Goal: Information Seeking & Learning: Learn about a topic

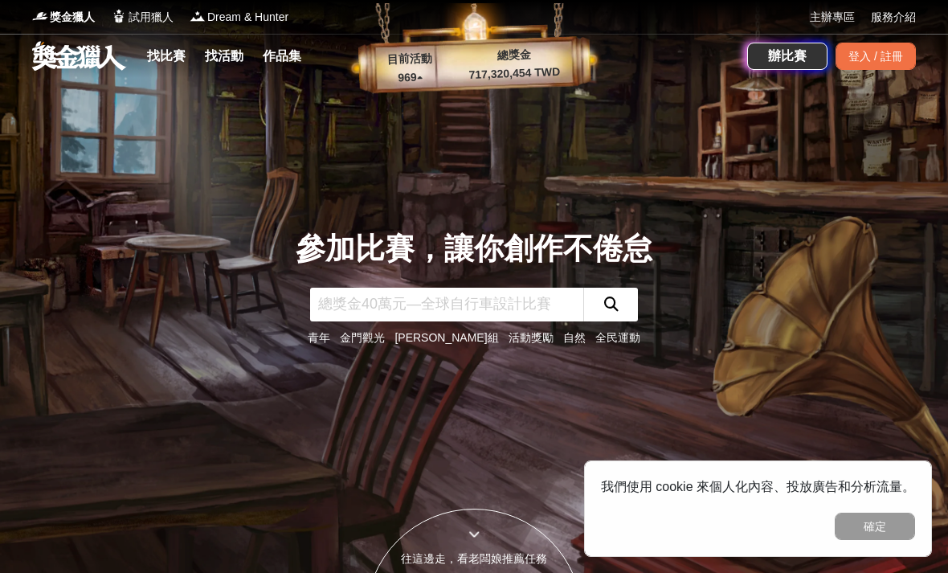
click at [69, 62] on link at bounding box center [79, 55] width 97 height 31
click at [161, 45] on link "找比賽" at bounding box center [166, 56] width 51 height 23
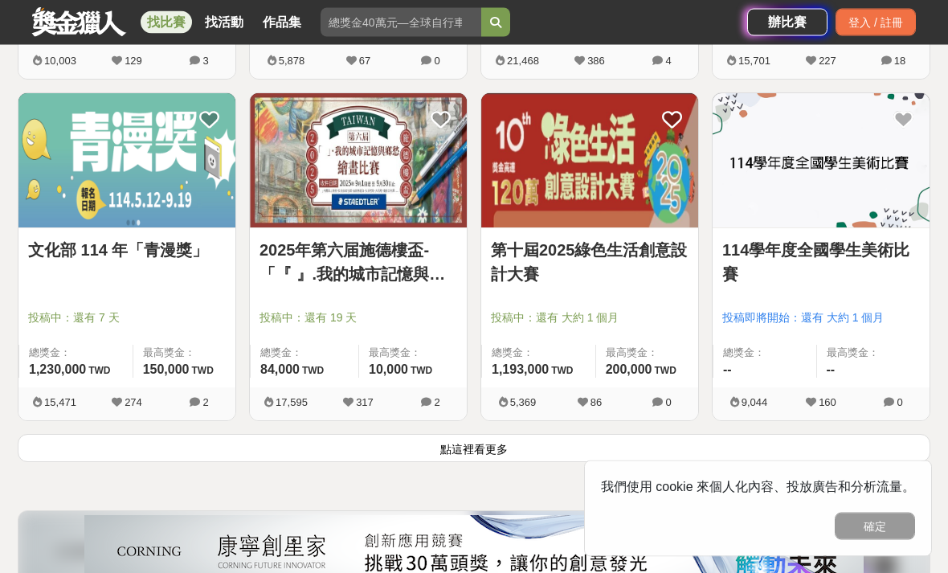
scroll to position [2053, 0]
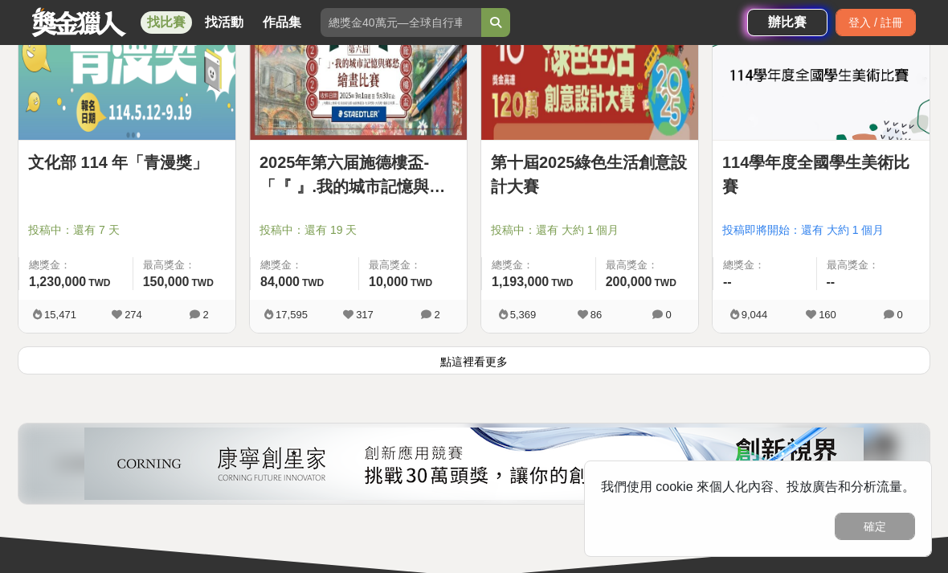
click at [108, 372] on button "點這裡看更多" at bounding box center [474, 360] width 913 height 28
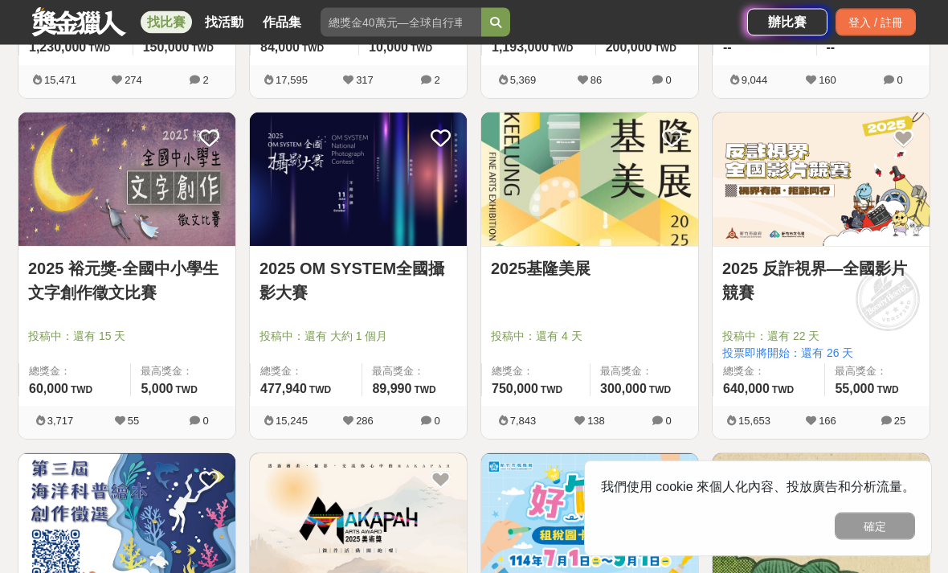
scroll to position [2353, 0]
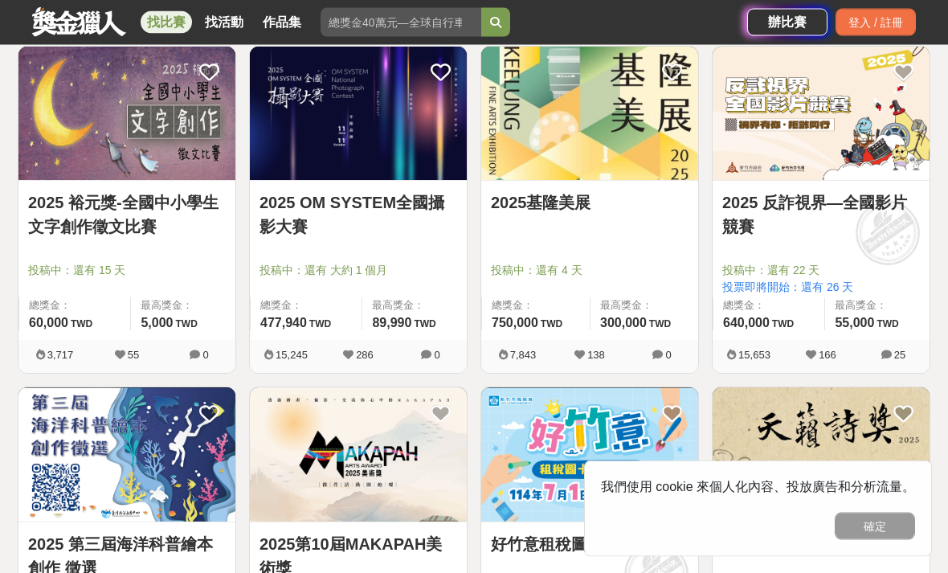
click at [576, 166] on img at bounding box center [589, 114] width 217 height 134
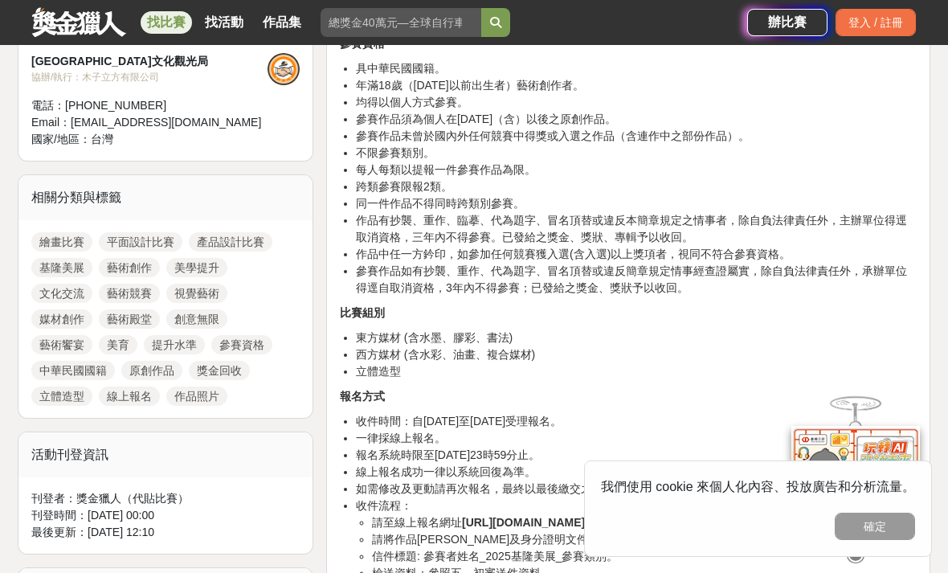
scroll to position [627, 0]
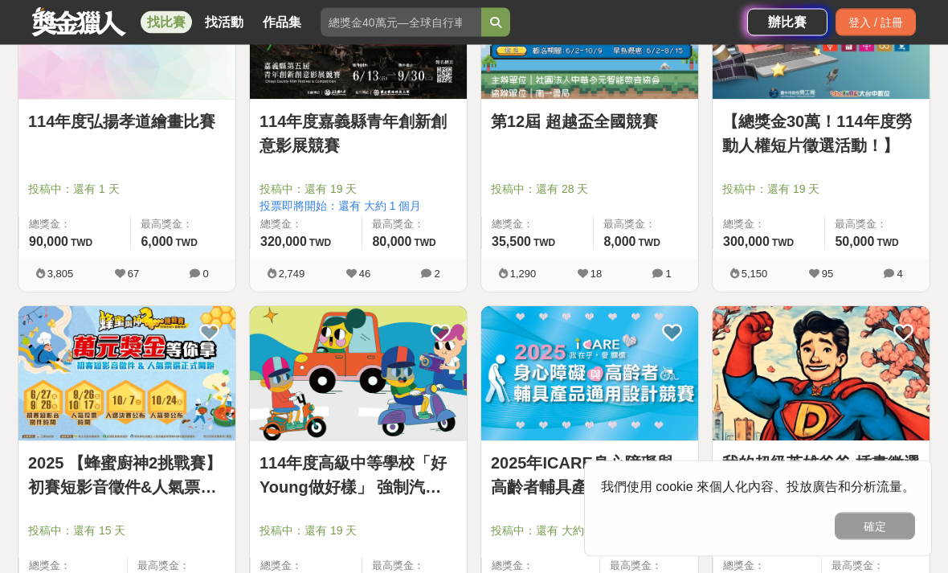
scroll to position [3971, 0]
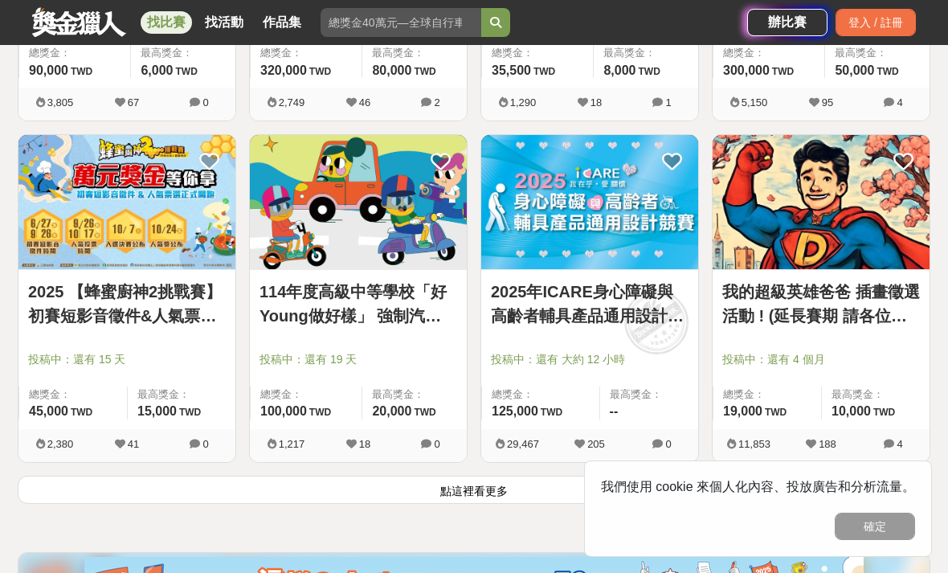
click at [109, 496] on button "點這裡看更多" at bounding box center [474, 490] width 913 height 28
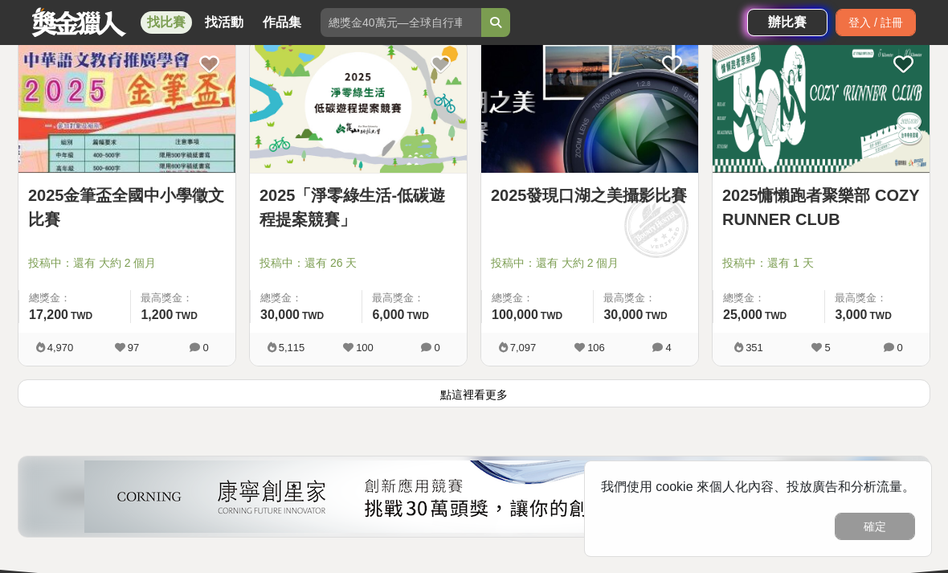
scroll to position [6136, 0]
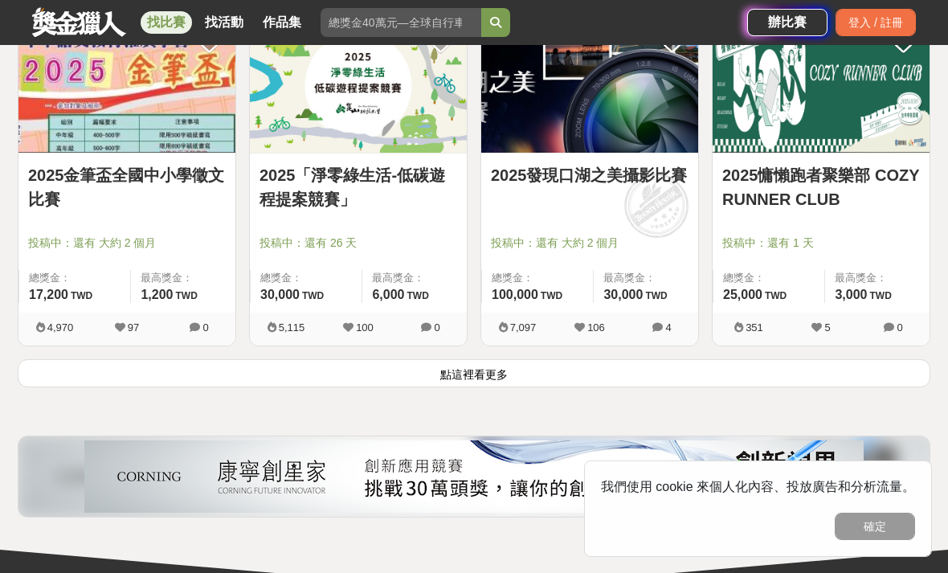
click at [83, 387] on button "點這裡看更多" at bounding box center [474, 373] width 913 height 28
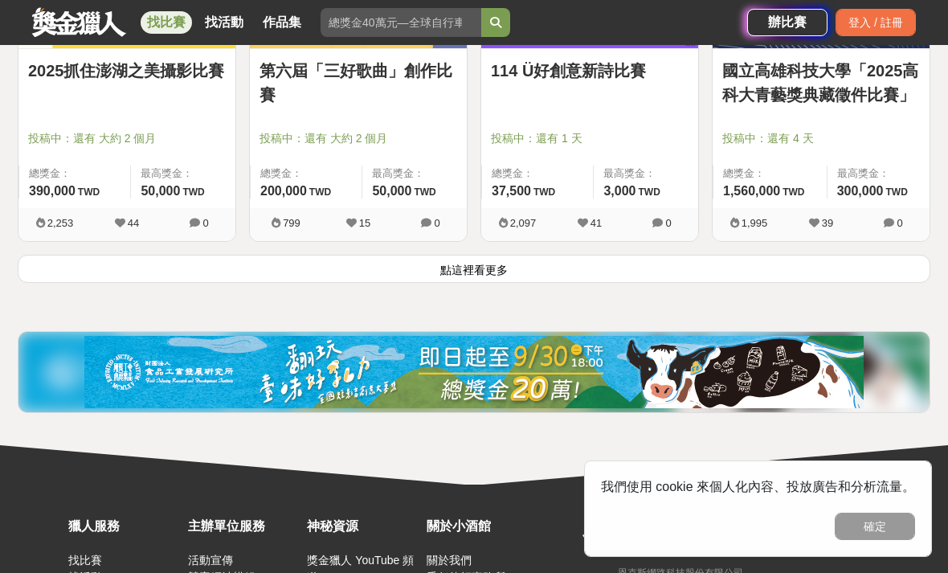
scroll to position [8373, 0]
